Goal: Information Seeking & Learning: Learn about a topic

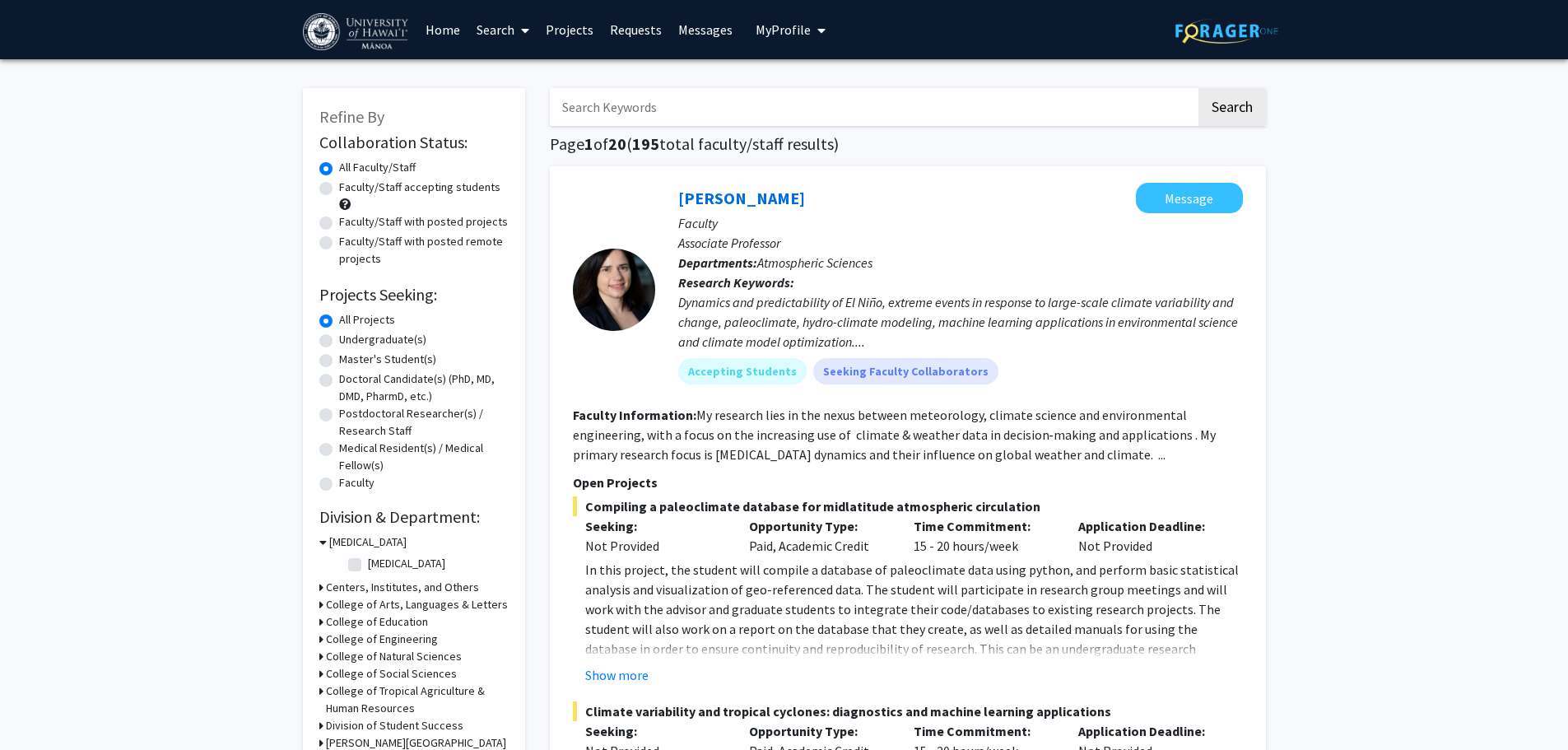
click at [364, 382] on label "Doctoral Candidate(s) (PhD, MD, DMD, PharmD, etc.)" at bounding box center [424, 388] width 170 height 35
click at [350, 381] on input "Doctoral Candidate(s) (PhD, MD, DMD, PharmD, etc.)" at bounding box center [345, 376] width 10 height 10
radio input "true"
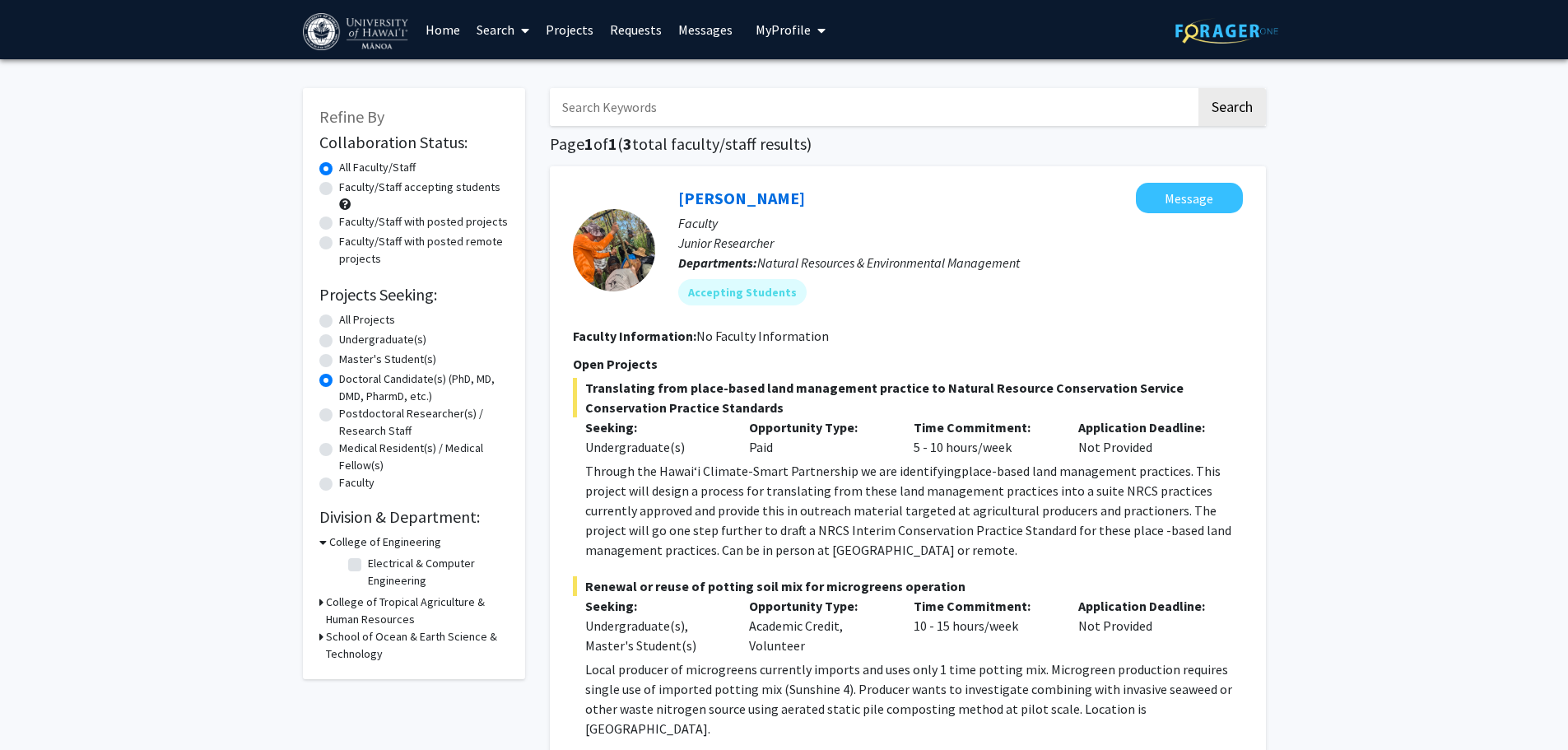
click at [400, 358] on label "Master's Student(s)" at bounding box center [388, 359] width 97 height 17
click at [350, 358] on input "Master's Student(s)" at bounding box center [345, 356] width 10 height 10
radio input "true"
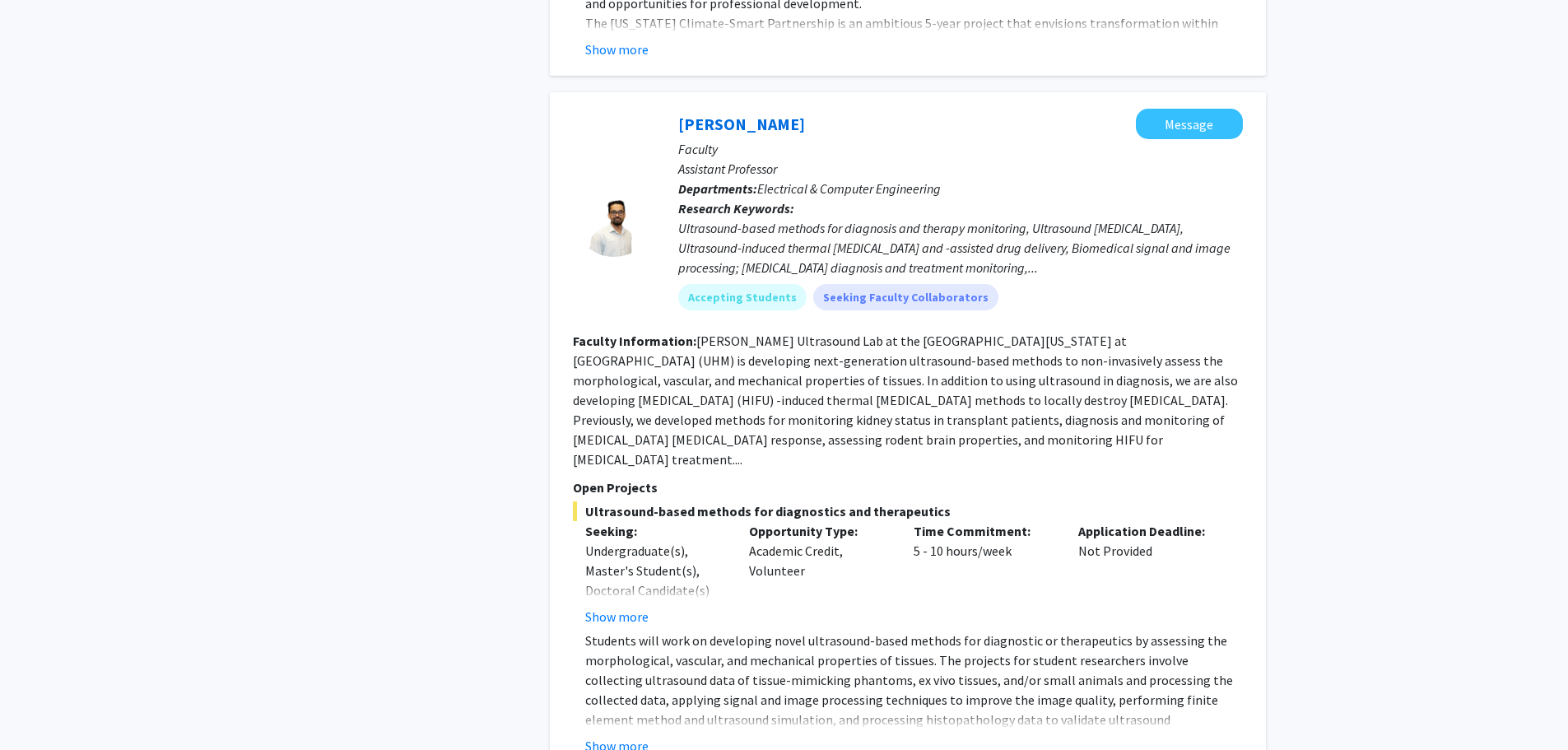
scroll to position [2964, 0]
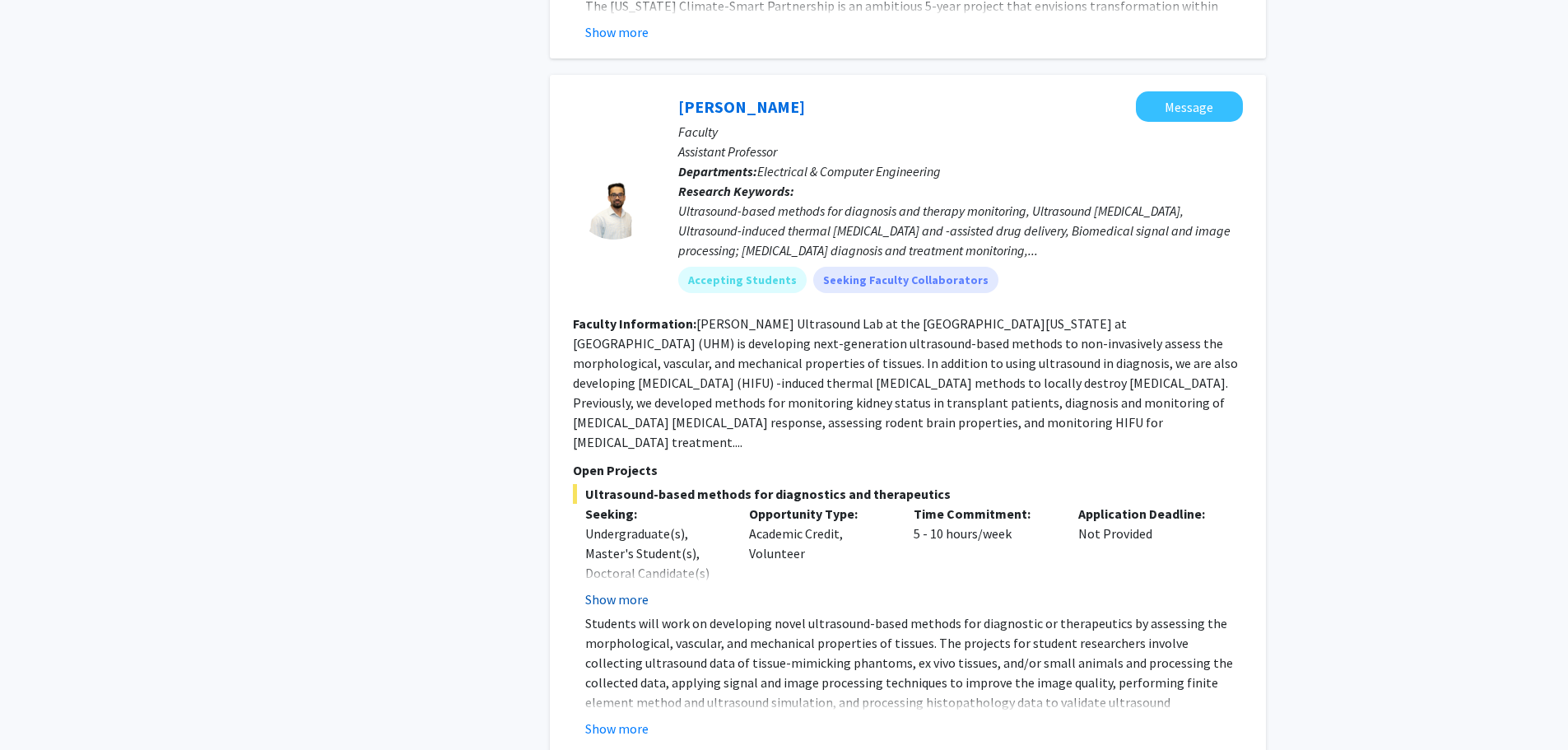
click at [616, 590] on button "Show more" at bounding box center [616, 599] width 63 height 20
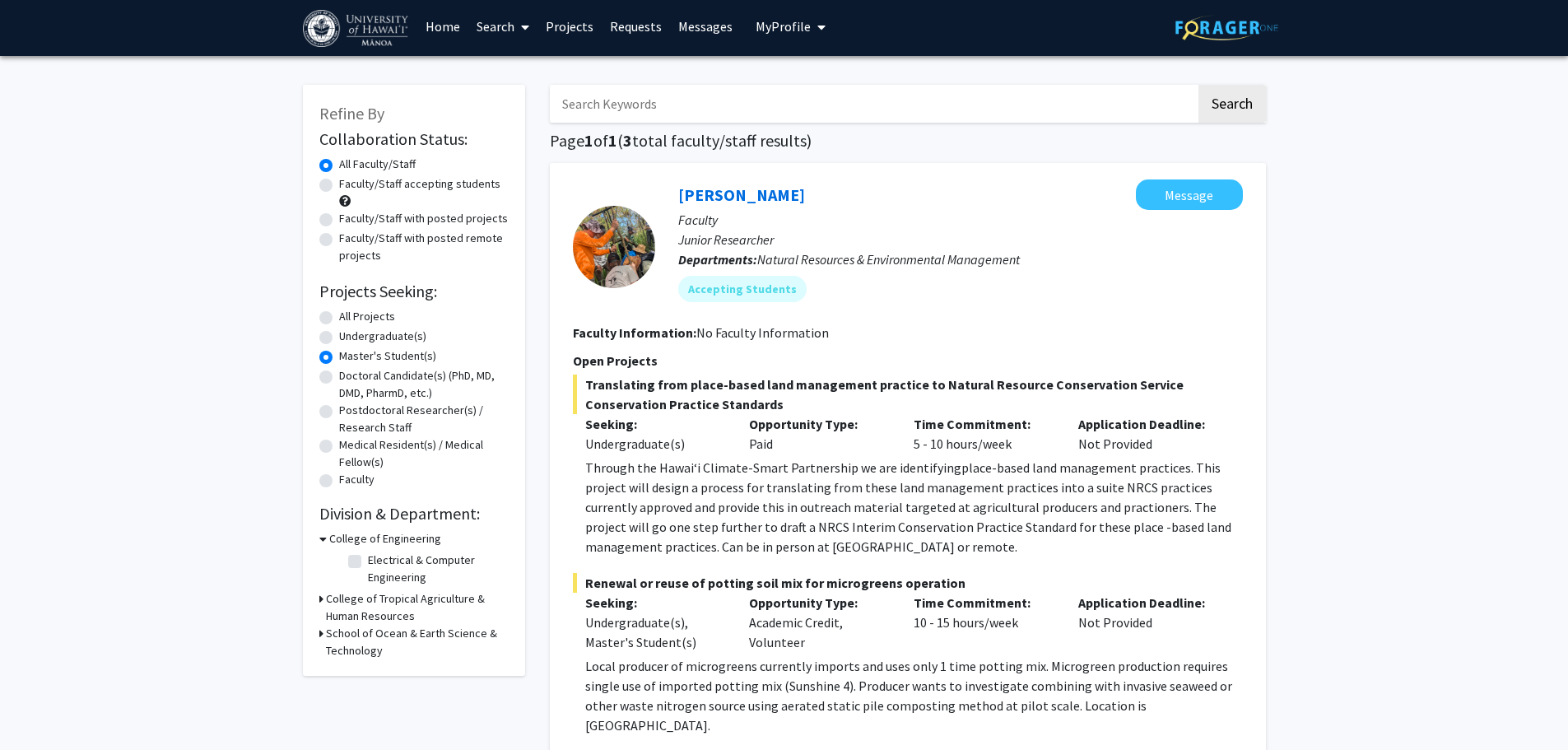
scroll to position [0, 0]
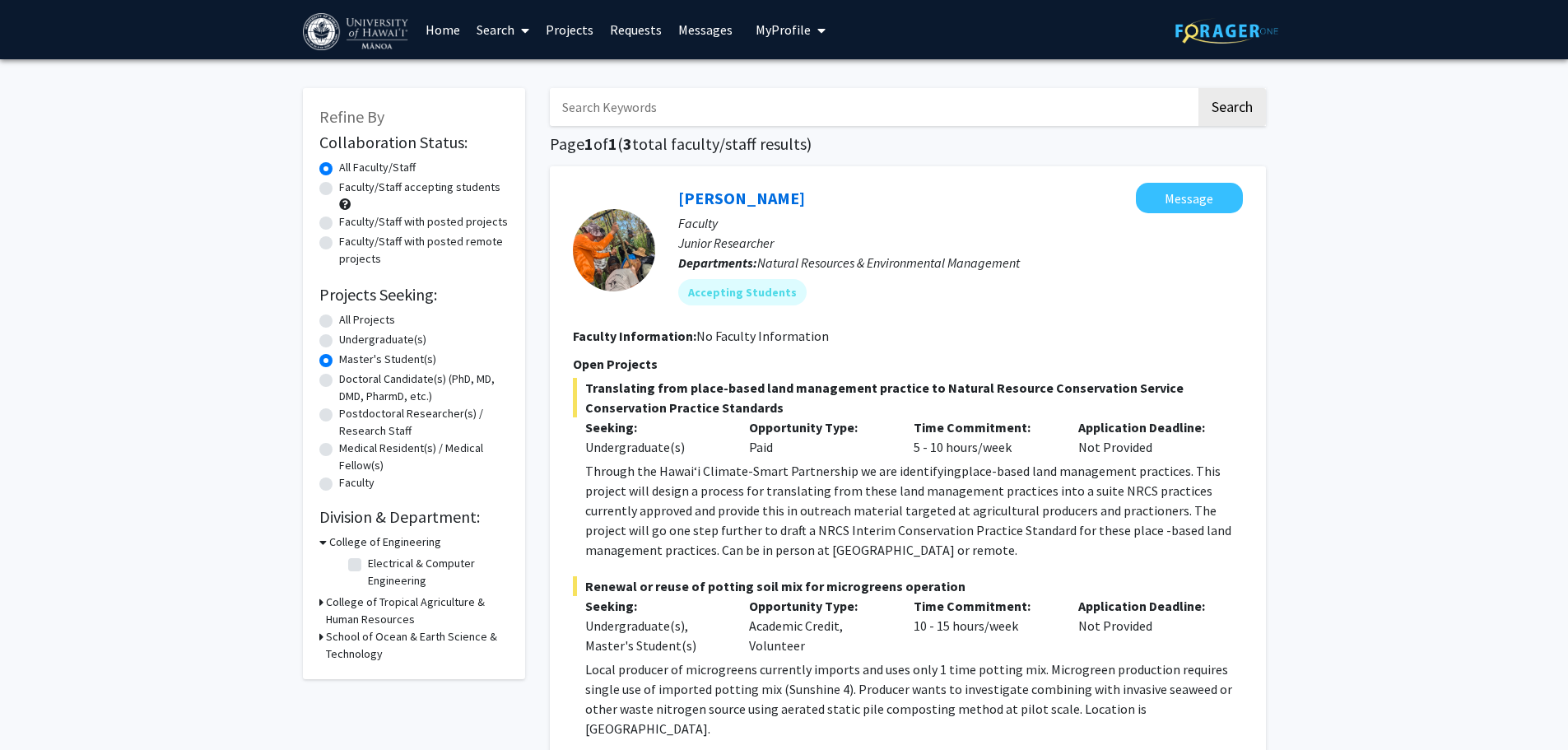
click at [529, 42] on span at bounding box center [521, 30] width 15 height 58
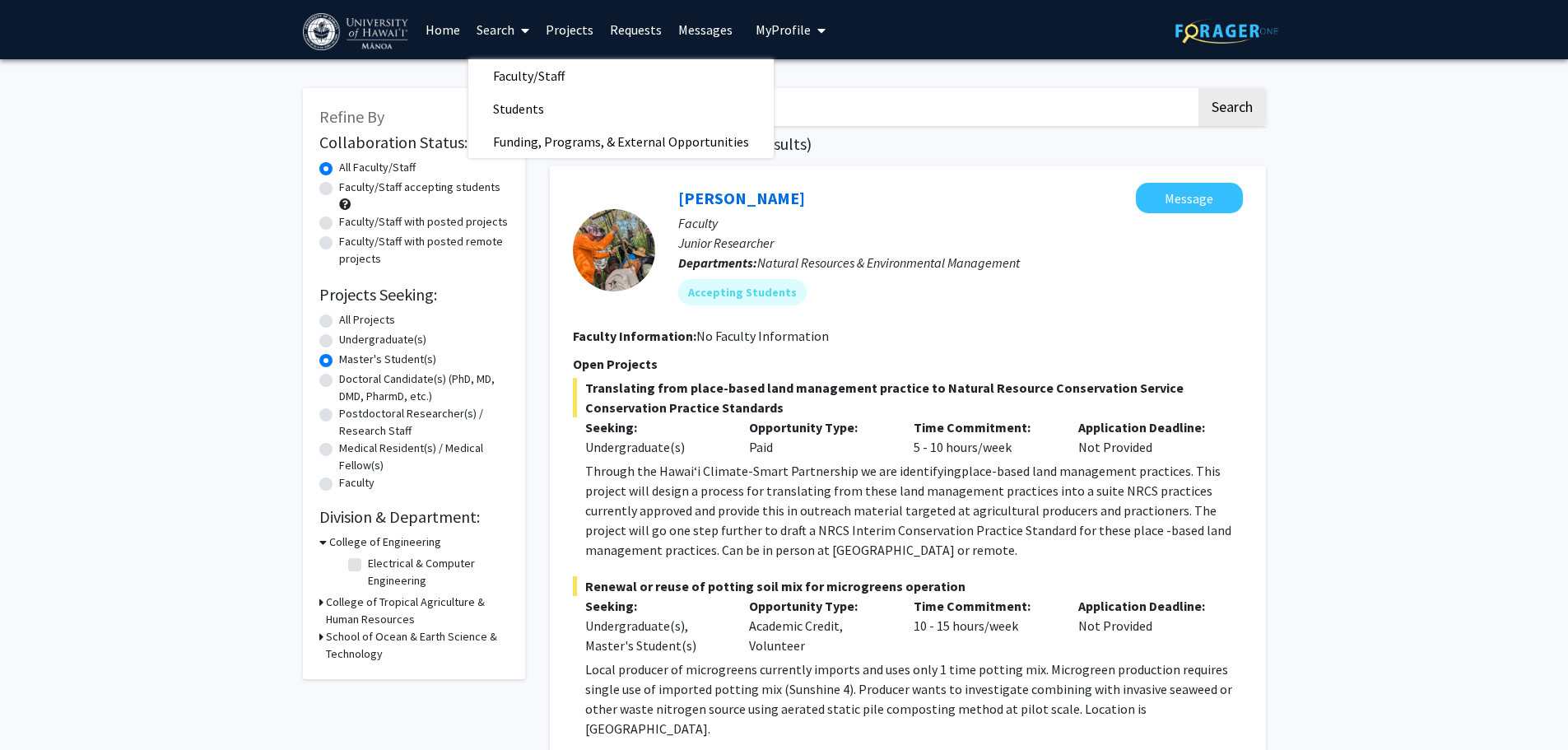
click at [529, 42] on span at bounding box center [521, 30] width 15 height 58
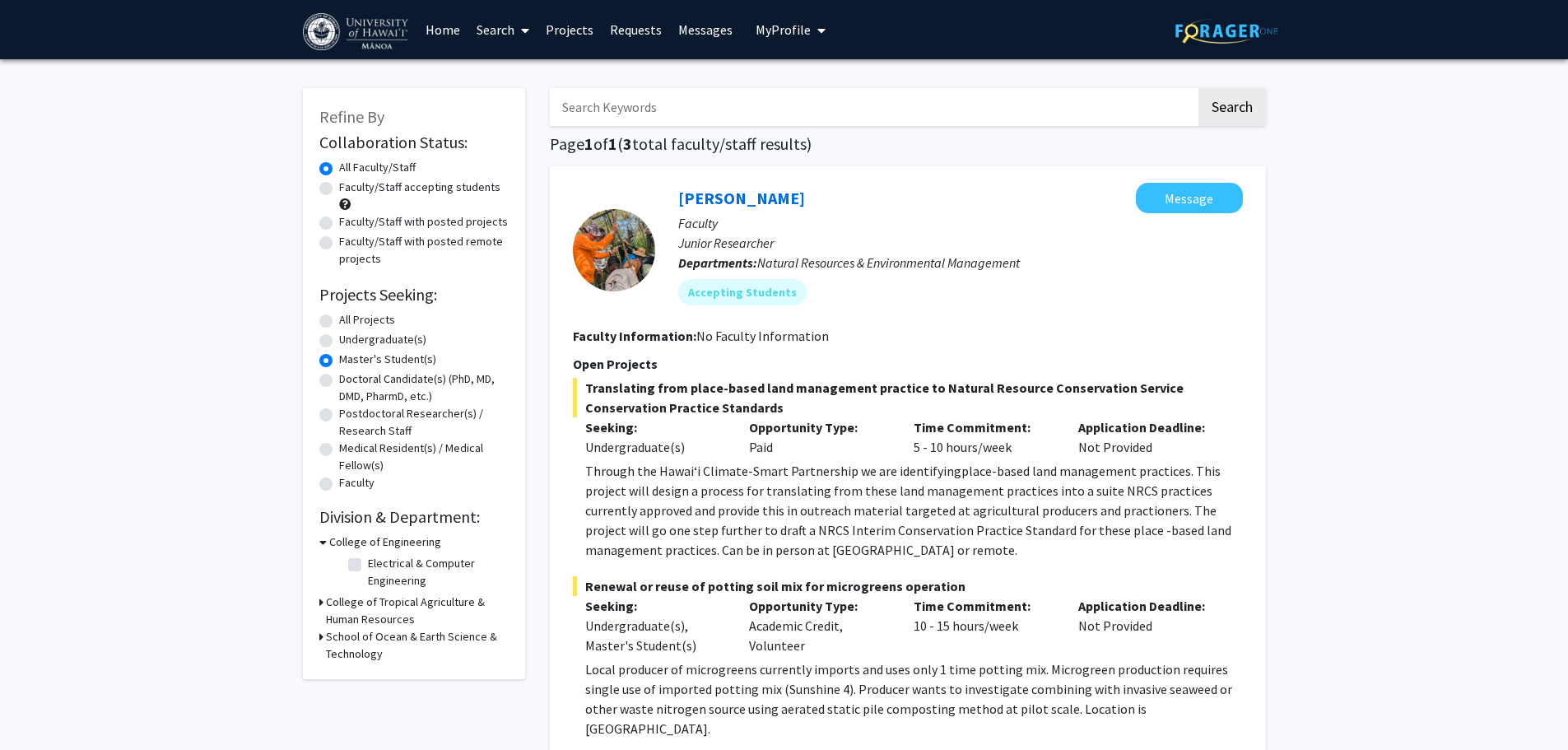
click at [337, 611] on h3 "College of Tropical Agriculture & Human Resources" at bounding box center [416, 611] width 183 height 35
click at [784, 32] on span "My Profile" at bounding box center [784, 29] width 55 height 16
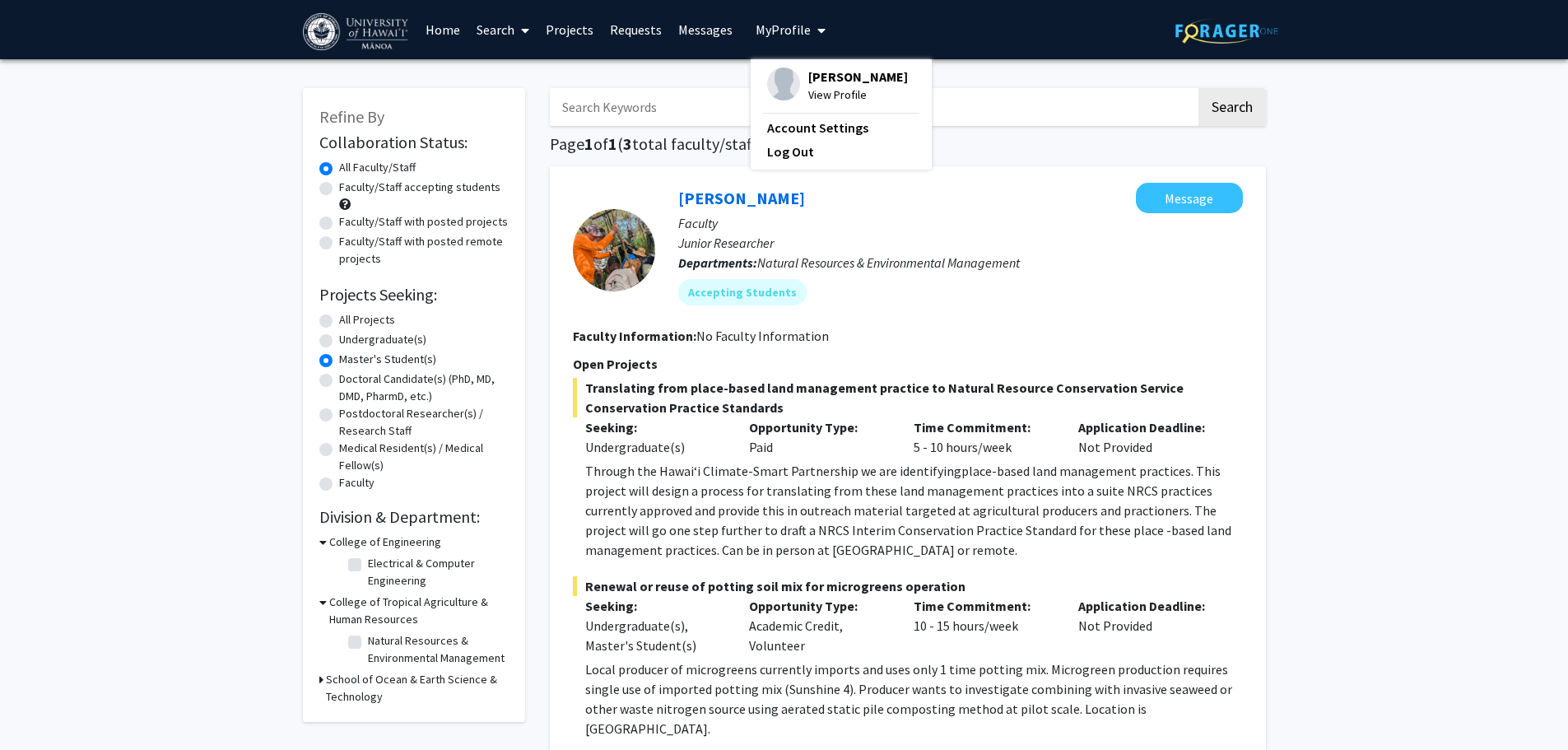
click at [819, 81] on span "[PERSON_NAME]" at bounding box center [858, 76] width 100 height 18
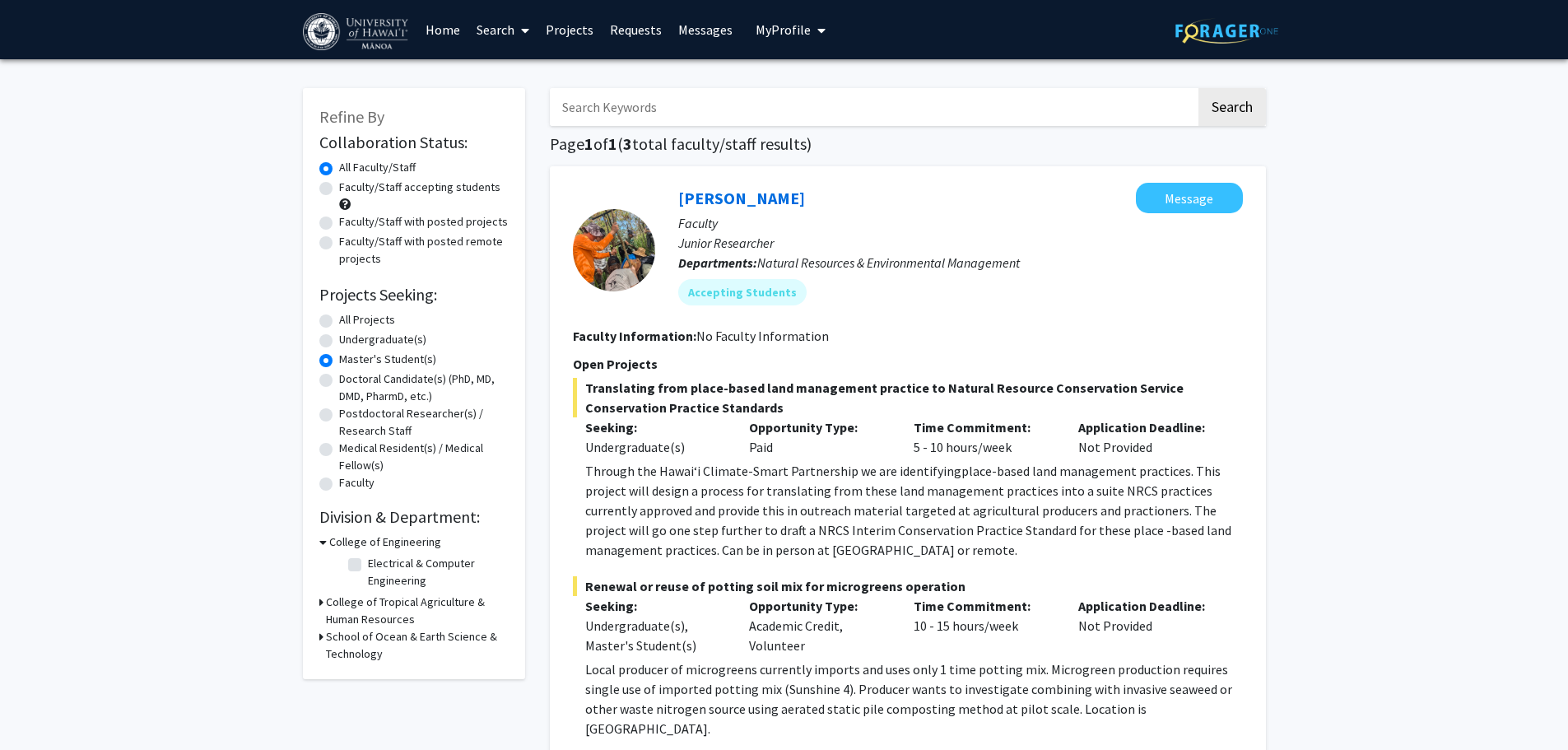
click at [339, 316] on label "All Projects" at bounding box center [367, 320] width 56 height 17
click at [339, 316] on input "All Projects" at bounding box center [345, 316] width 10 height 10
radio input "true"
